Goal: Task Accomplishment & Management: Manage account settings

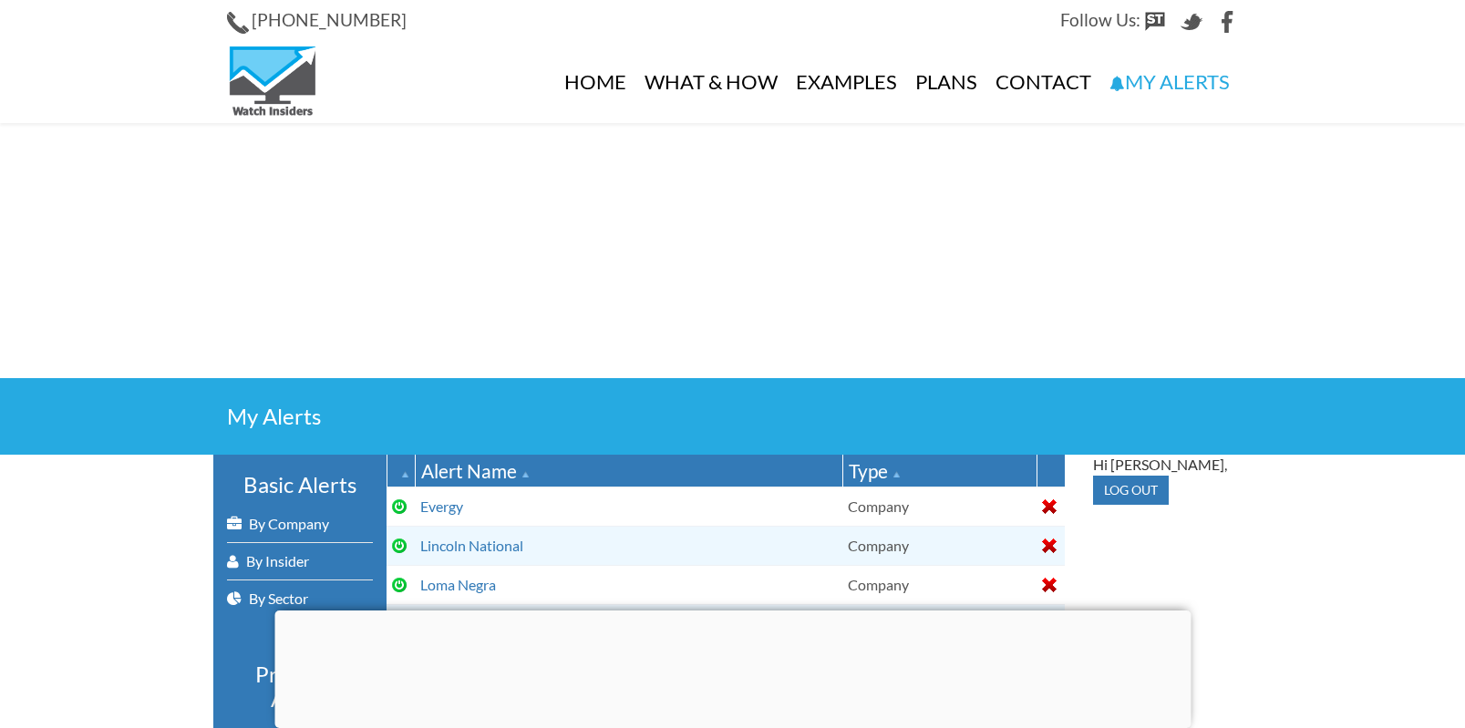
select select
click at [313, 518] on link "By Company" at bounding box center [300, 524] width 146 height 36
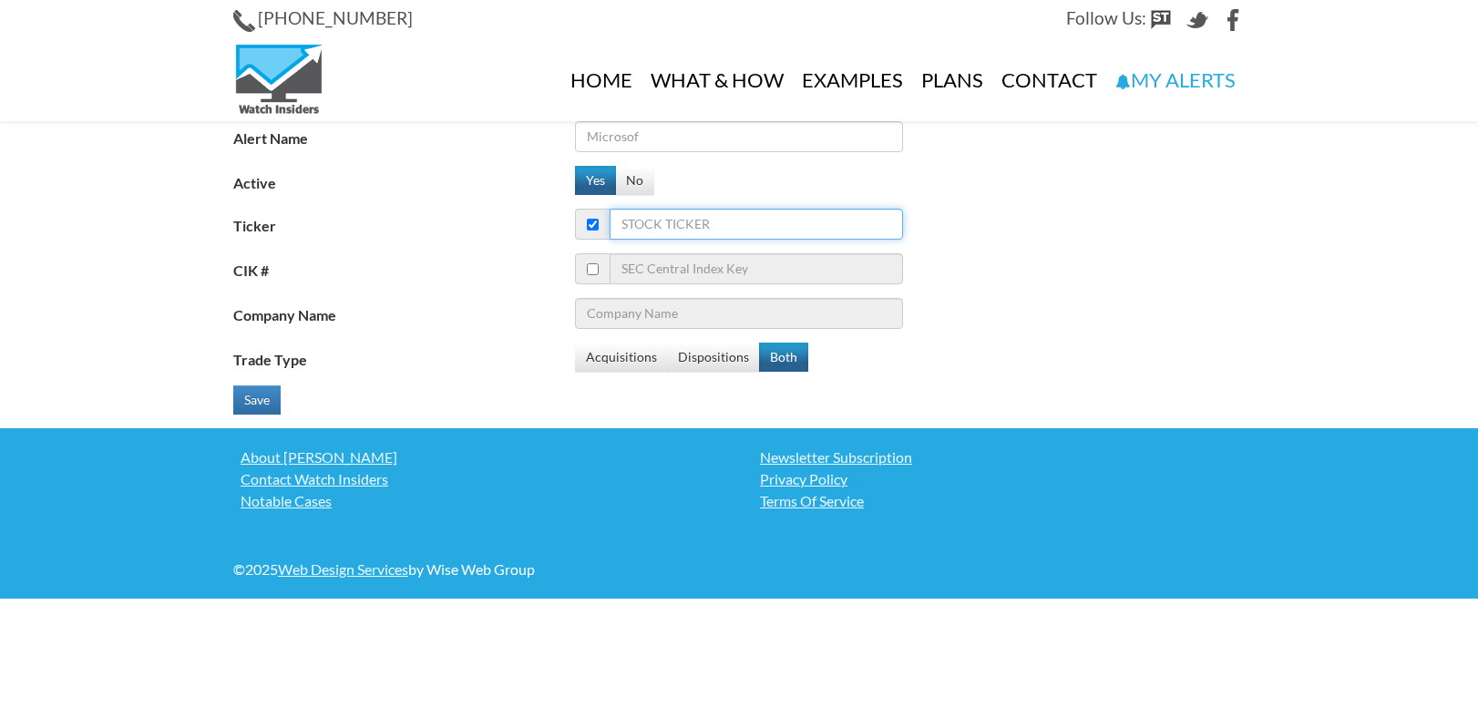
click at [752, 226] on input "Ticker" at bounding box center [756, 224] width 293 height 31
type input "op"
type input "OceanPal Inc"
type input "ope"
type input "open"
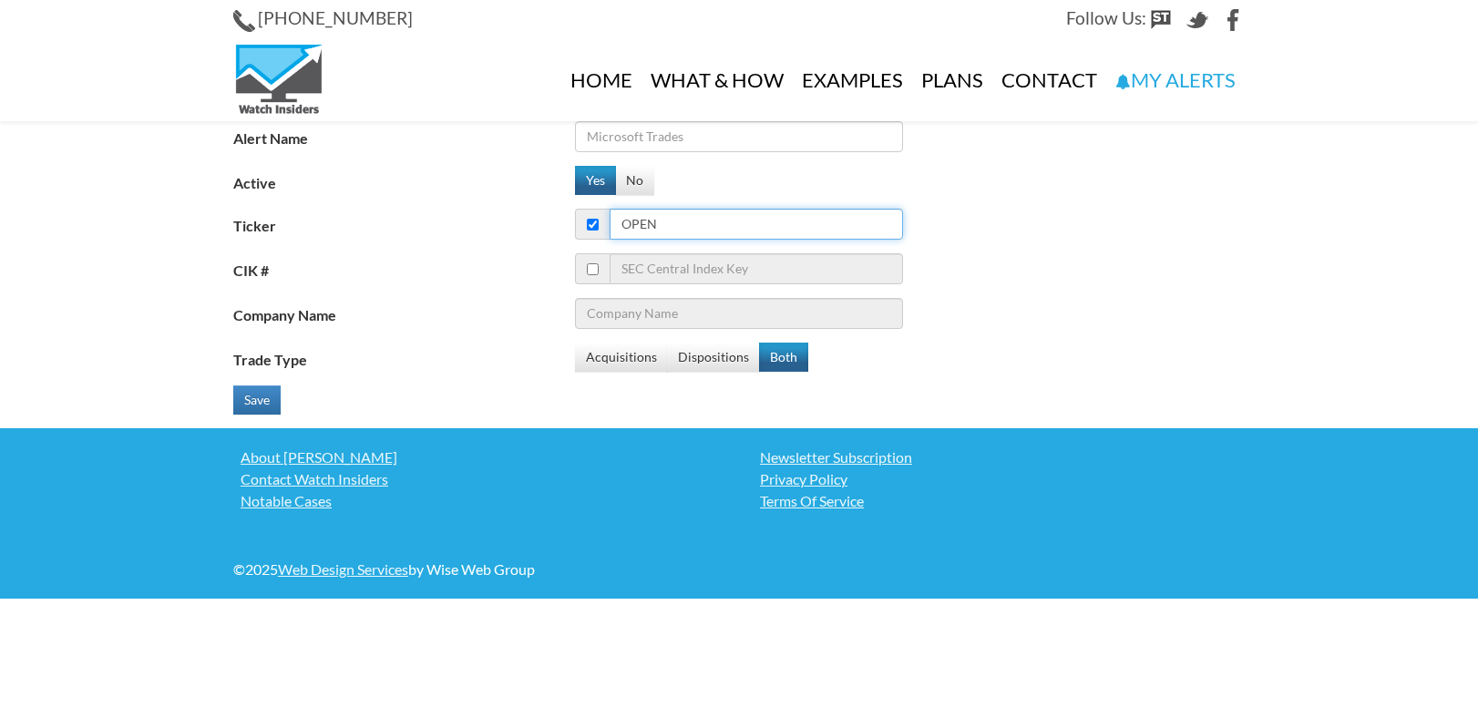
type input "Opendoor Technologies Inc"
type input "open"
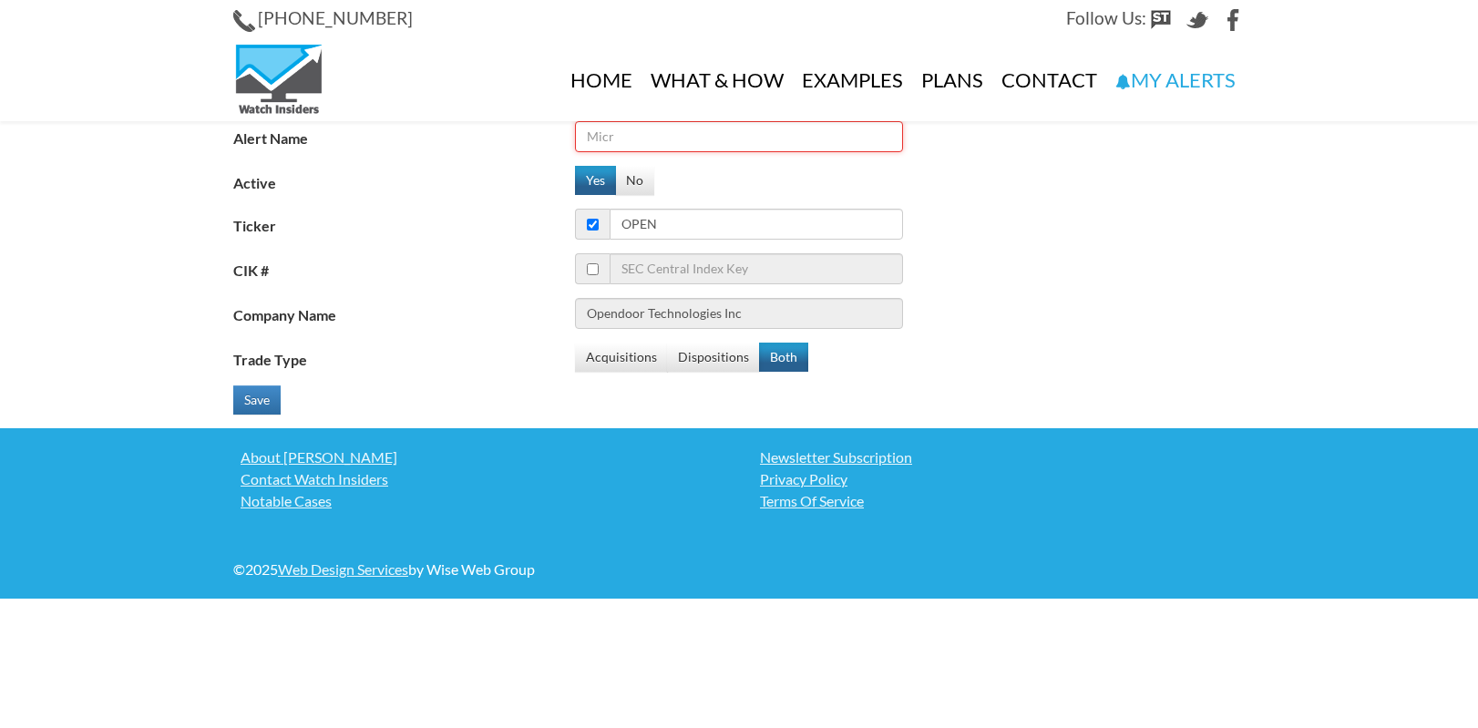
click at [717, 132] on input "Alert Name" at bounding box center [739, 136] width 328 height 31
type input "Opendoor"
click at [259, 400] on button "Save" at bounding box center [256, 400] width 47 height 29
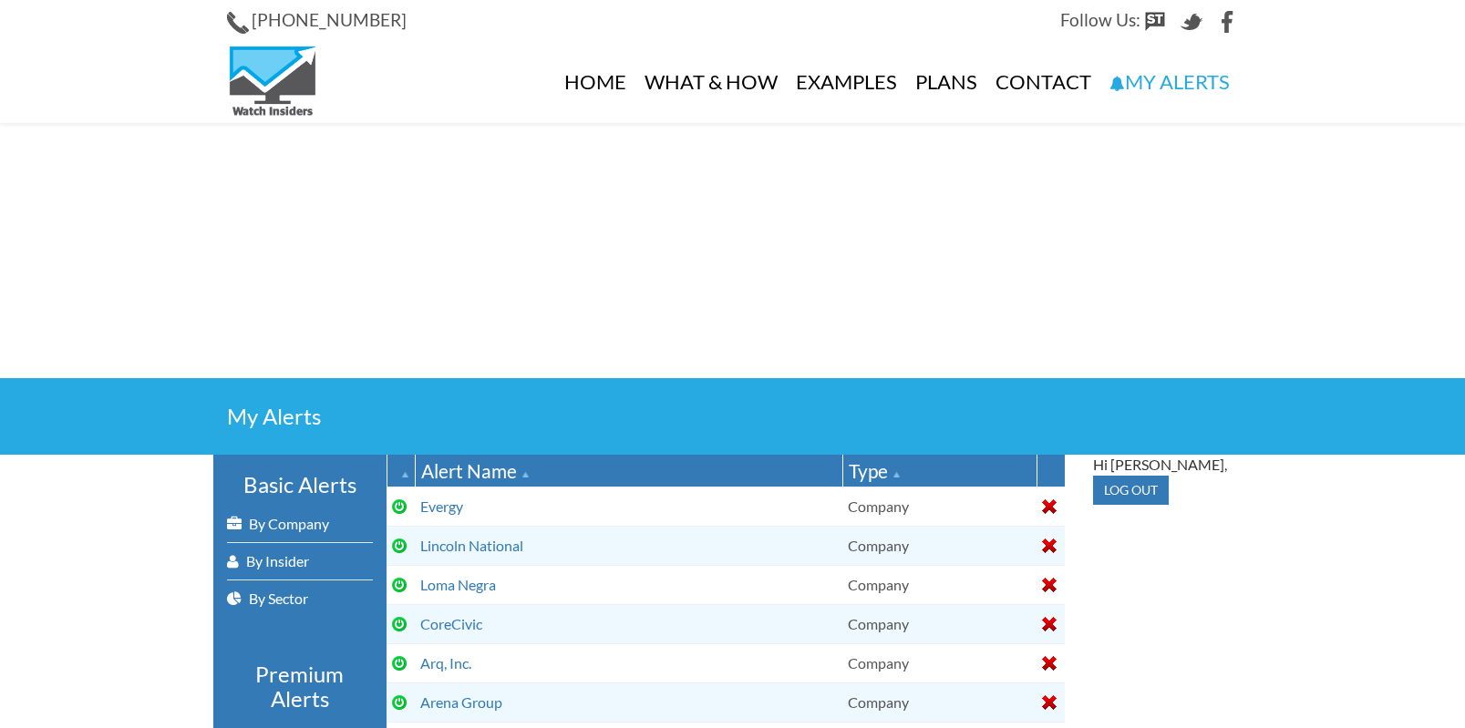
select select
